Goal: Find specific page/section: Find specific page/section

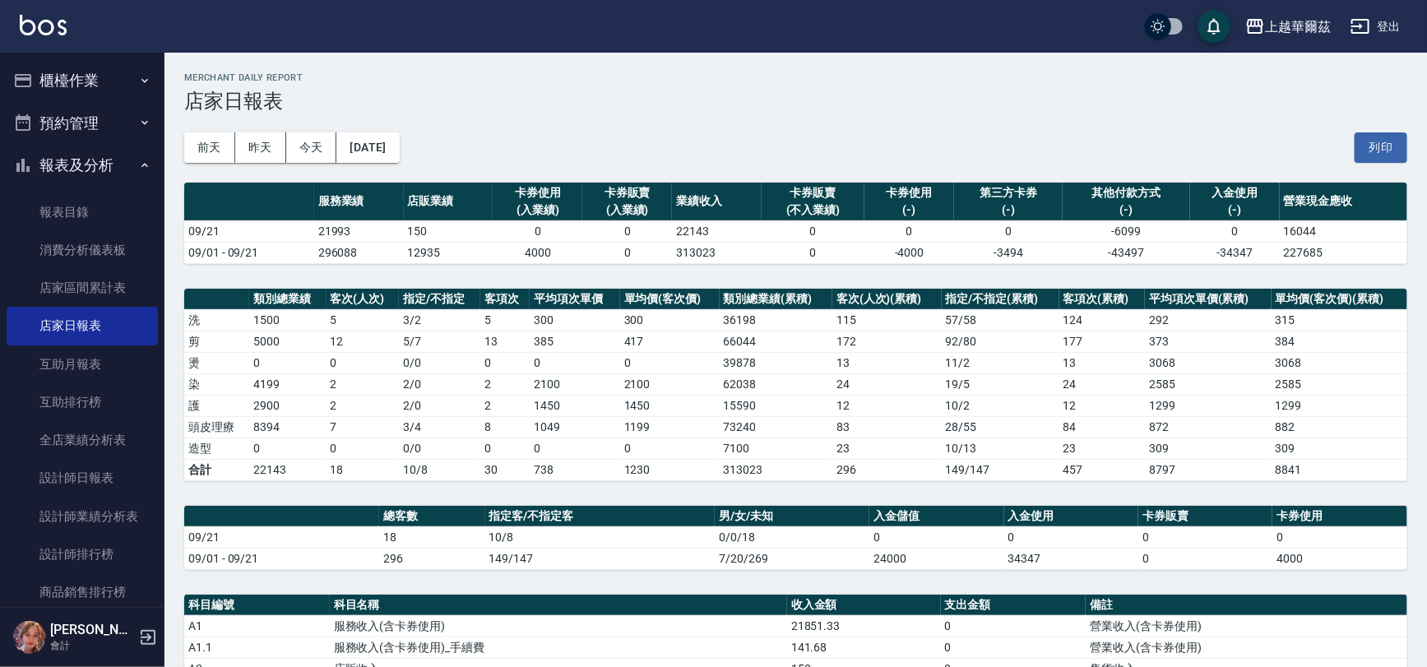
scroll to position [416, 0]
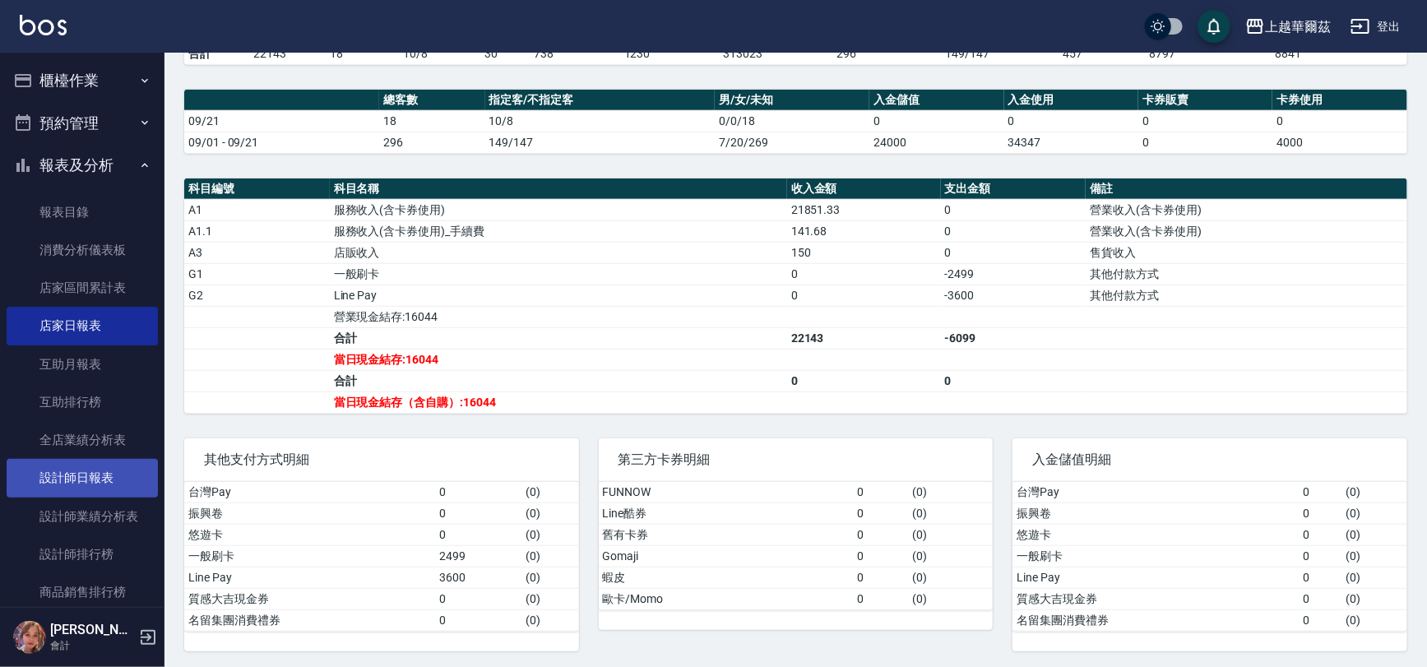
click at [98, 485] on link "設計師日報表" at bounding box center [82, 478] width 151 height 38
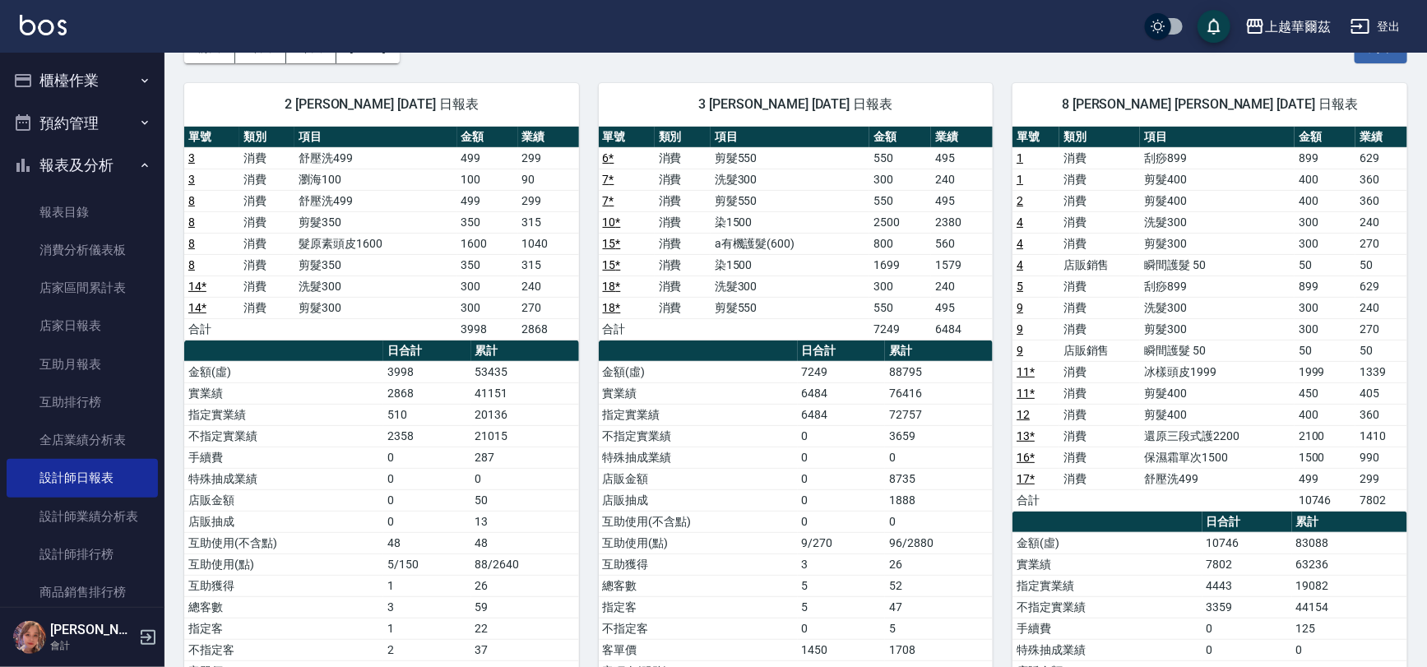
scroll to position [52, 0]
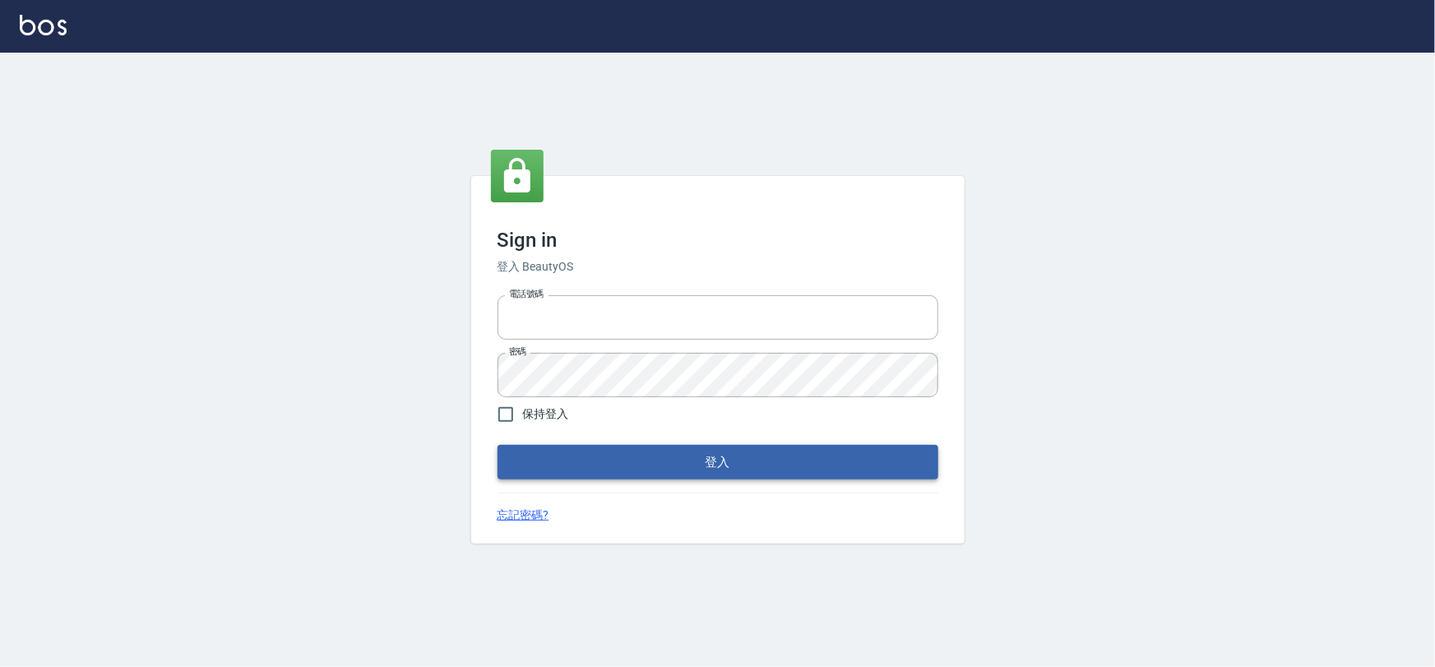
type input "0975575780"
click at [695, 465] on button "登入" at bounding box center [717, 462] width 441 height 35
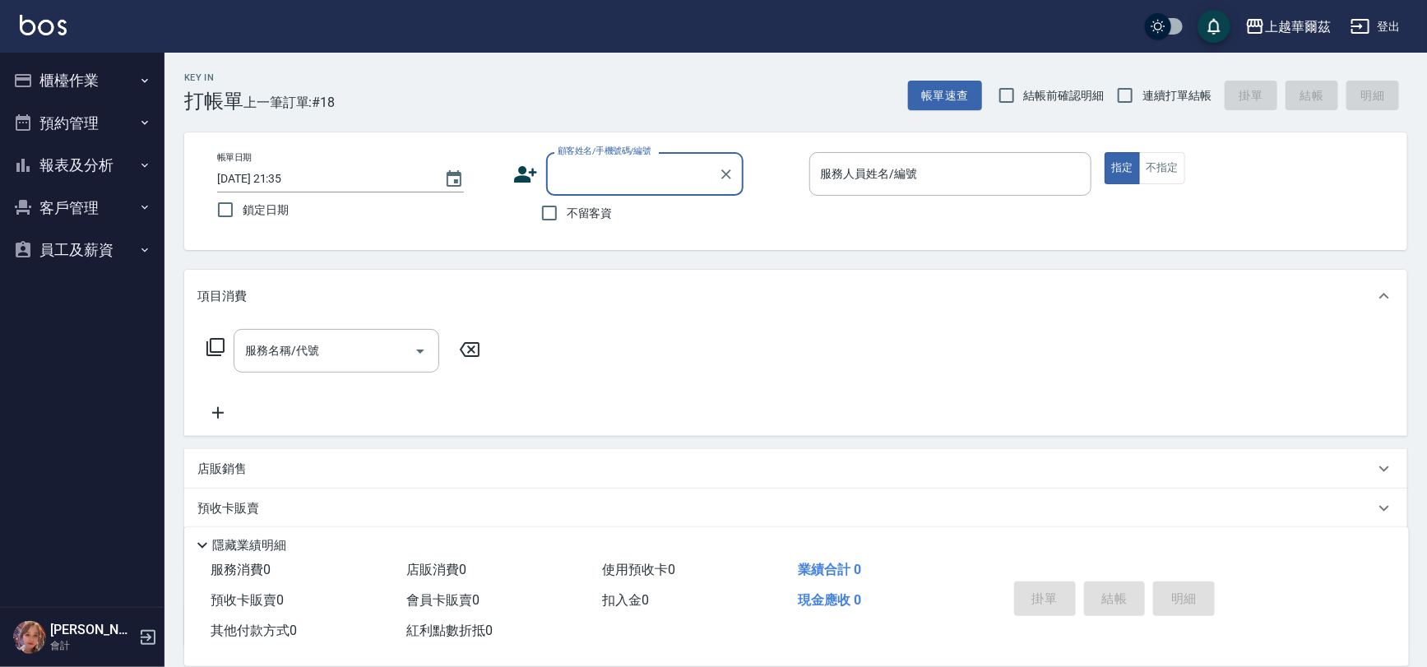
click at [98, 160] on button "報表及分析" at bounding box center [82, 165] width 151 height 43
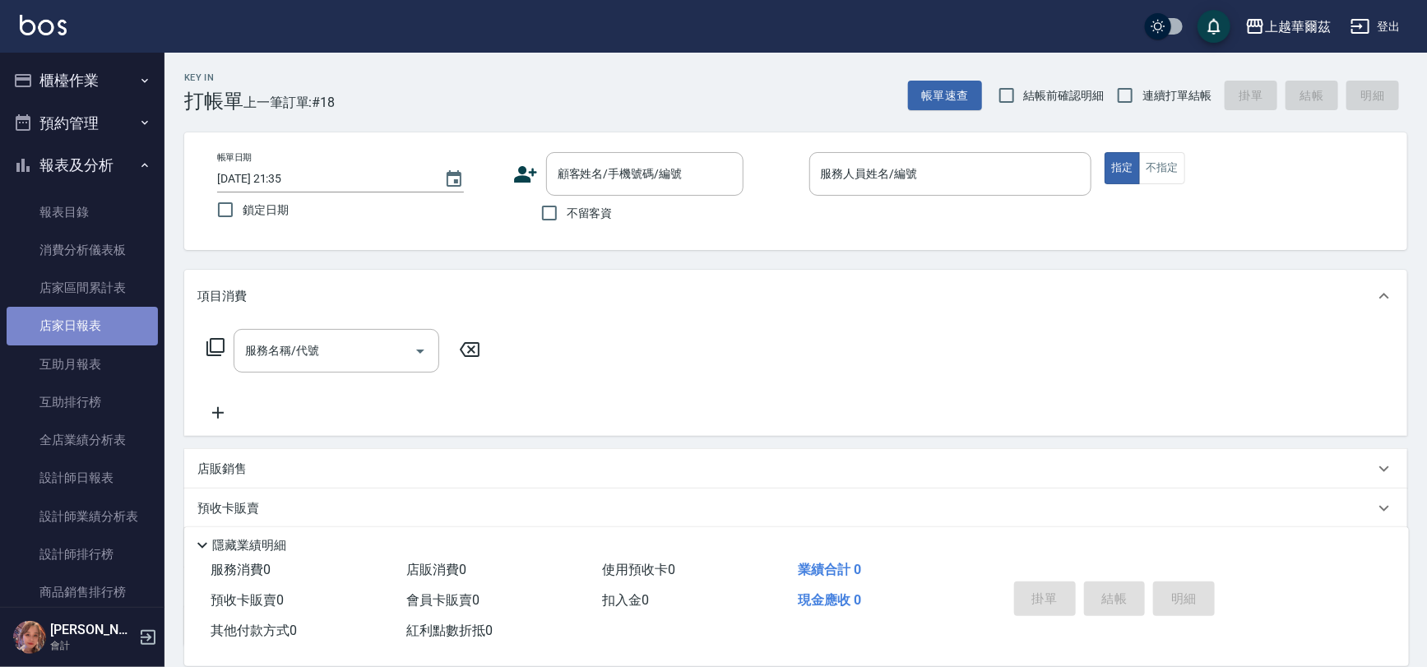
click at [106, 330] on link "店家日報表" at bounding box center [82, 326] width 151 height 38
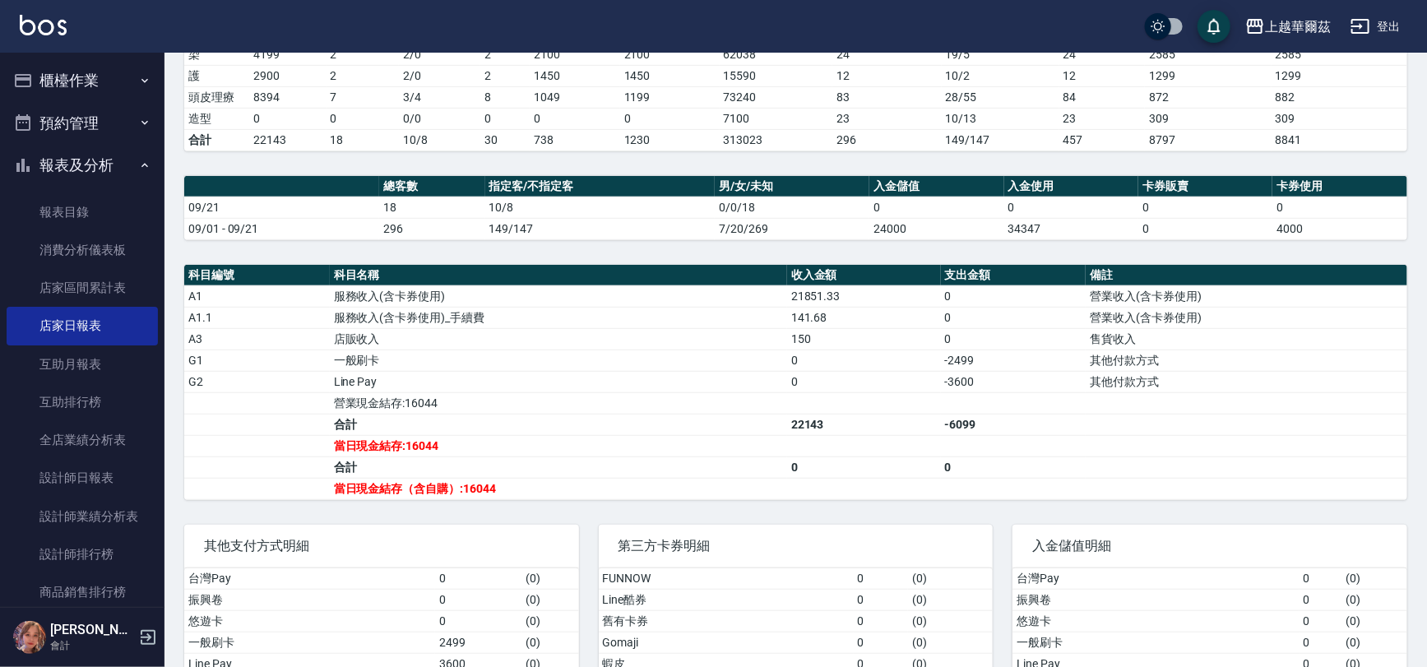
scroll to position [331, 0]
